Goal: Task Accomplishment & Management: Complete application form

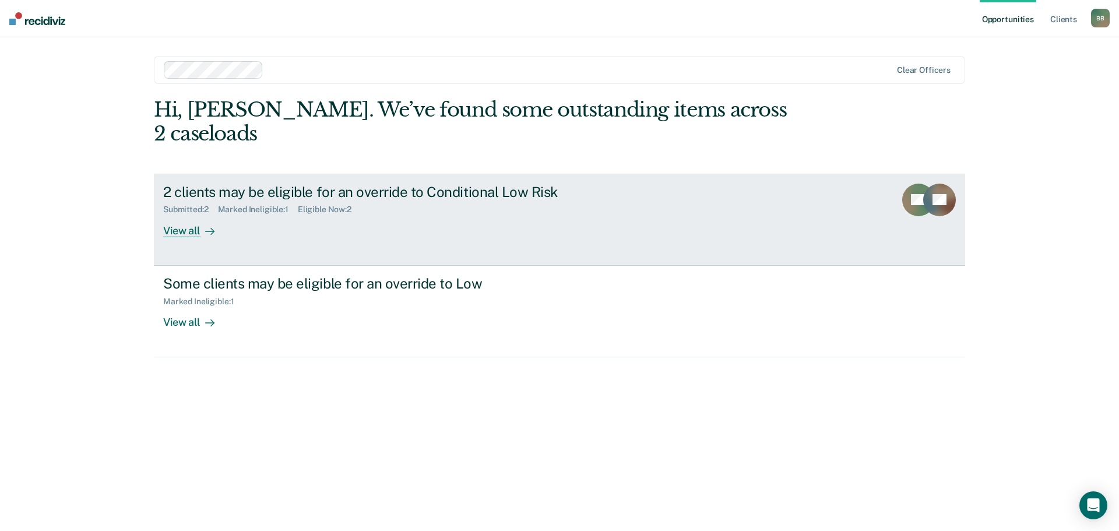
click at [195, 214] on div "View all" at bounding box center [195, 225] width 65 height 23
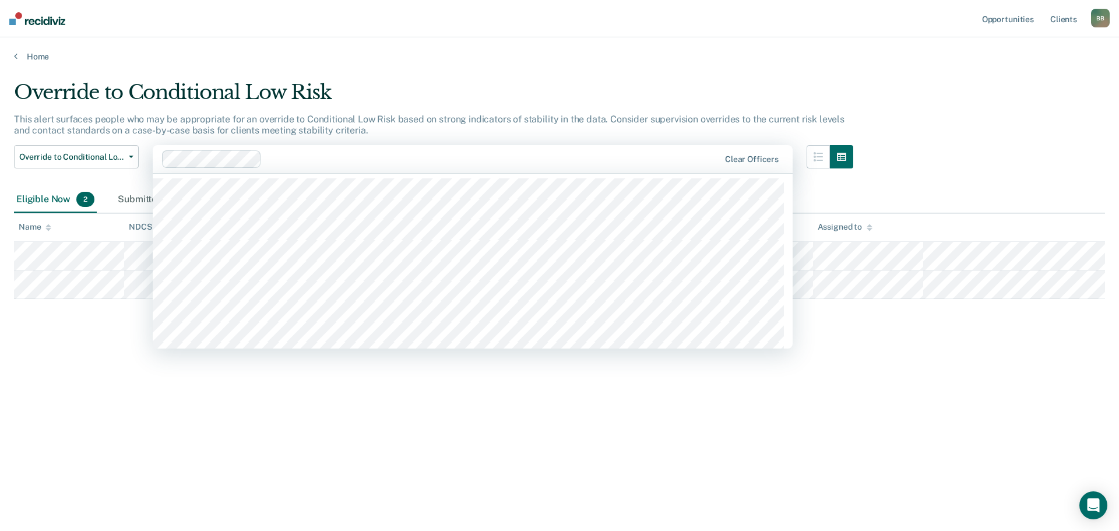
click at [320, 158] on div at bounding box center [492, 158] width 453 height 13
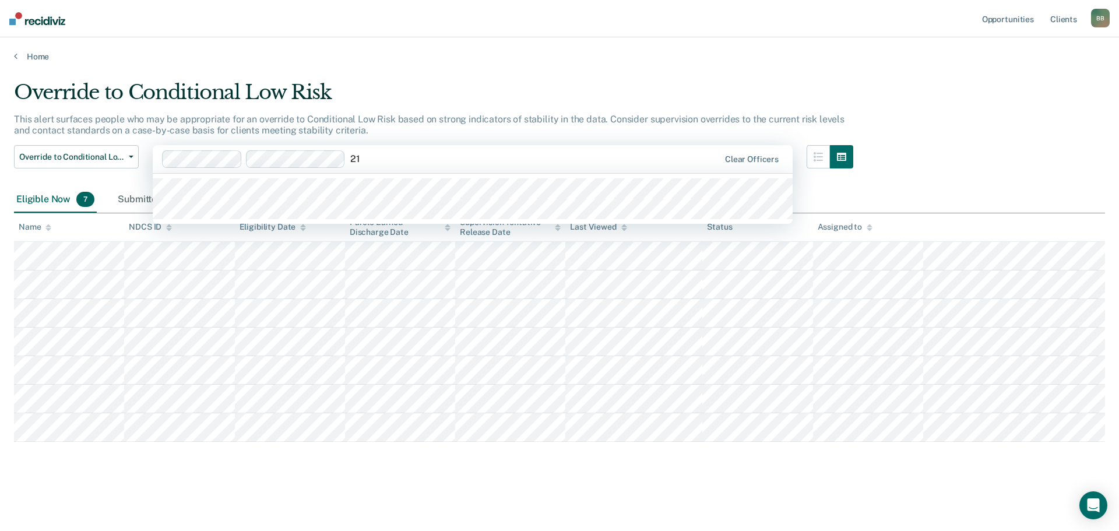
type input "21"
click at [750, 505] on main "Override to Conditional Low Risk This alert surfaces people who may be appropri…" at bounding box center [559, 295] width 1119 height 466
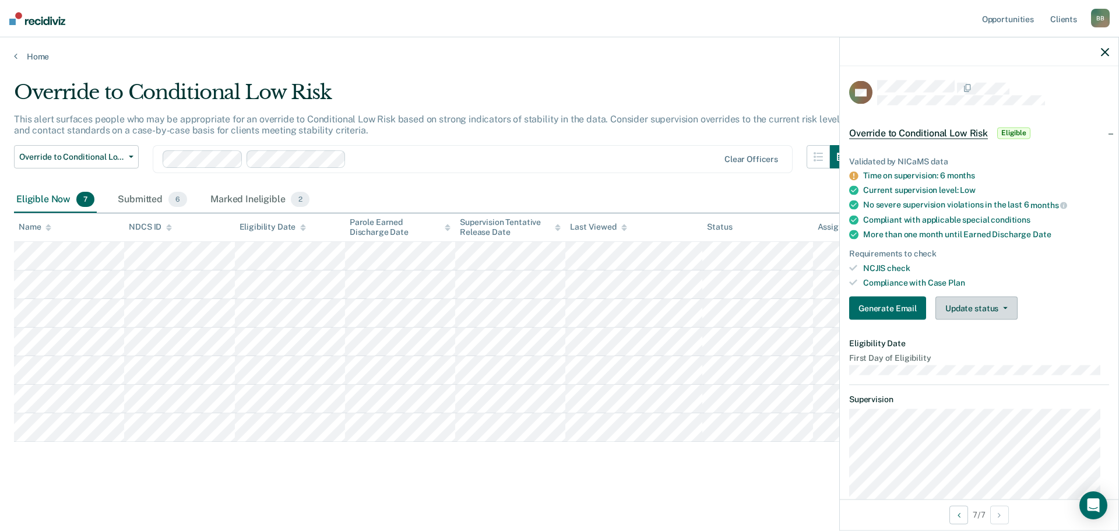
click at [985, 302] on button "Update status" at bounding box center [976, 308] width 82 height 23
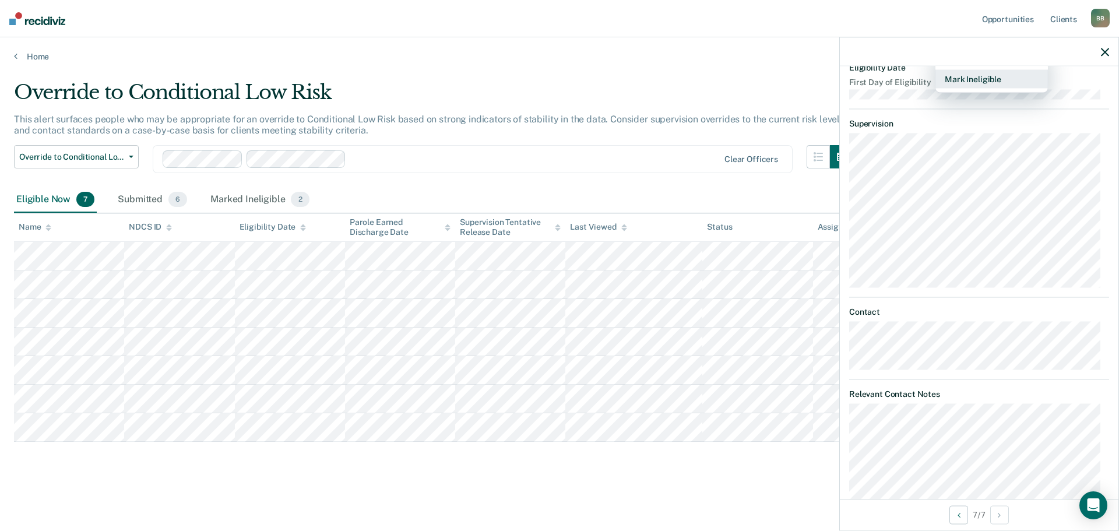
scroll to position [175, 0]
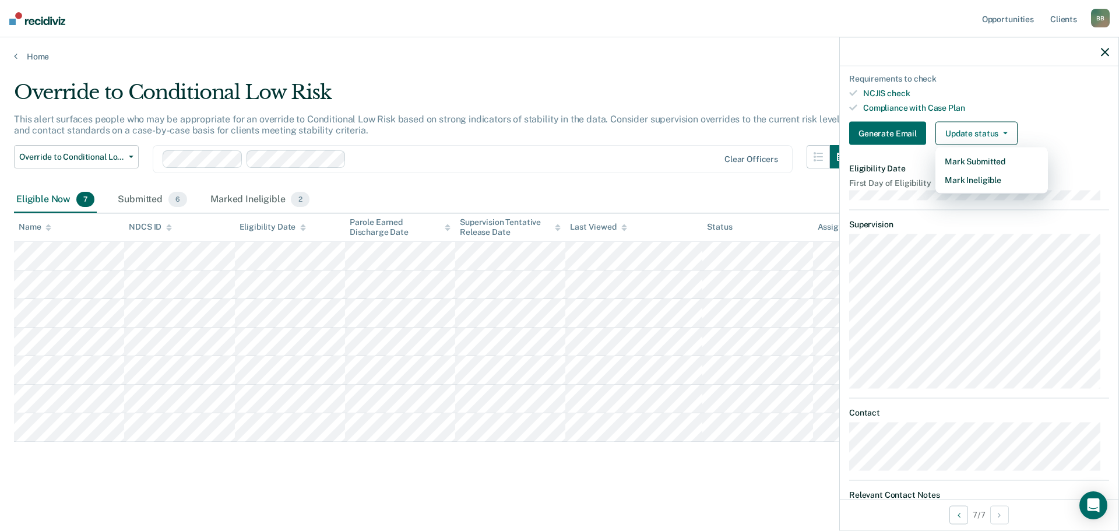
click at [478, 474] on div "Override to Conditional Low Risk This alert surfaces people who may be appropri…" at bounding box center [559, 280] width 1091 height 400
click at [1108, 53] on icon "button" at bounding box center [1105, 52] width 8 height 8
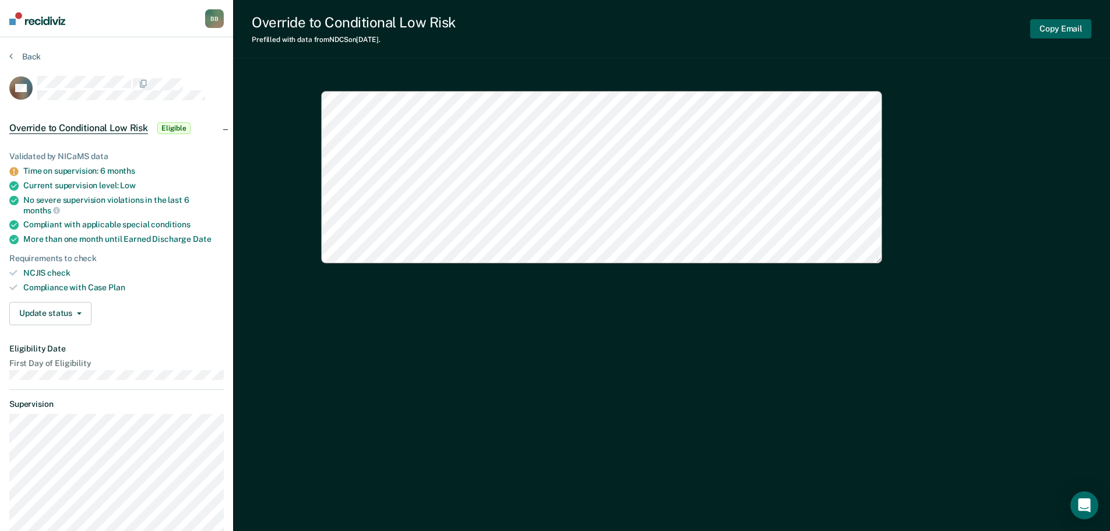
click at [1077, 27] on button "Copy Email" at bounding box center [1060, 28] width 61 height 19
type textarea "x"
